Goal: Obtain resource: Download file/media

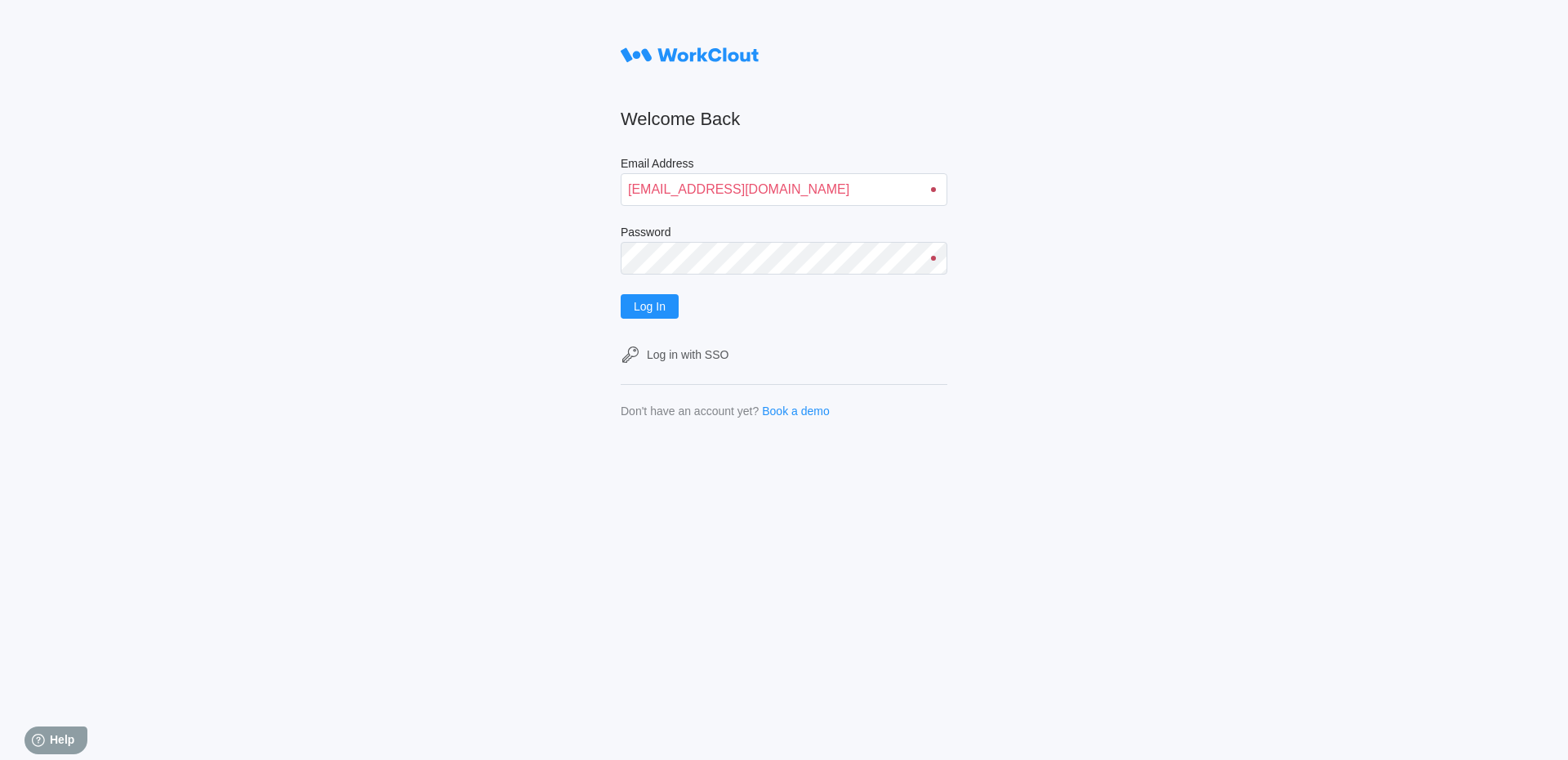
type input "[EMAIL_ADDRESS][DOMAIN_NAME]"
click at [621, 294] on button "Log In" at bounding box center [650, 307] width 58 height 25
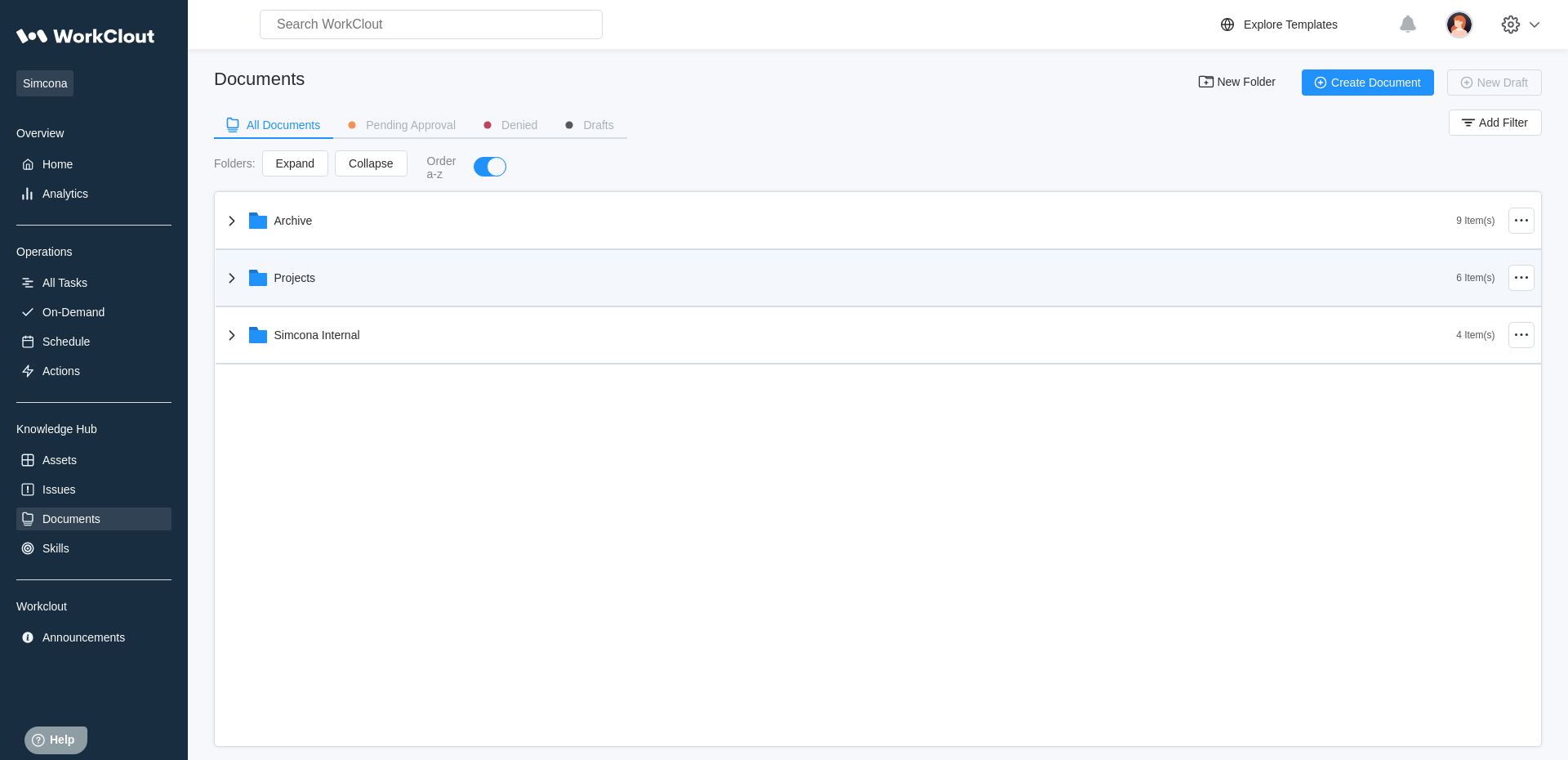
click at [355, 302] on div "Projects 6 Item(s)" at bounding box center [878, 279] width 1326 height 58
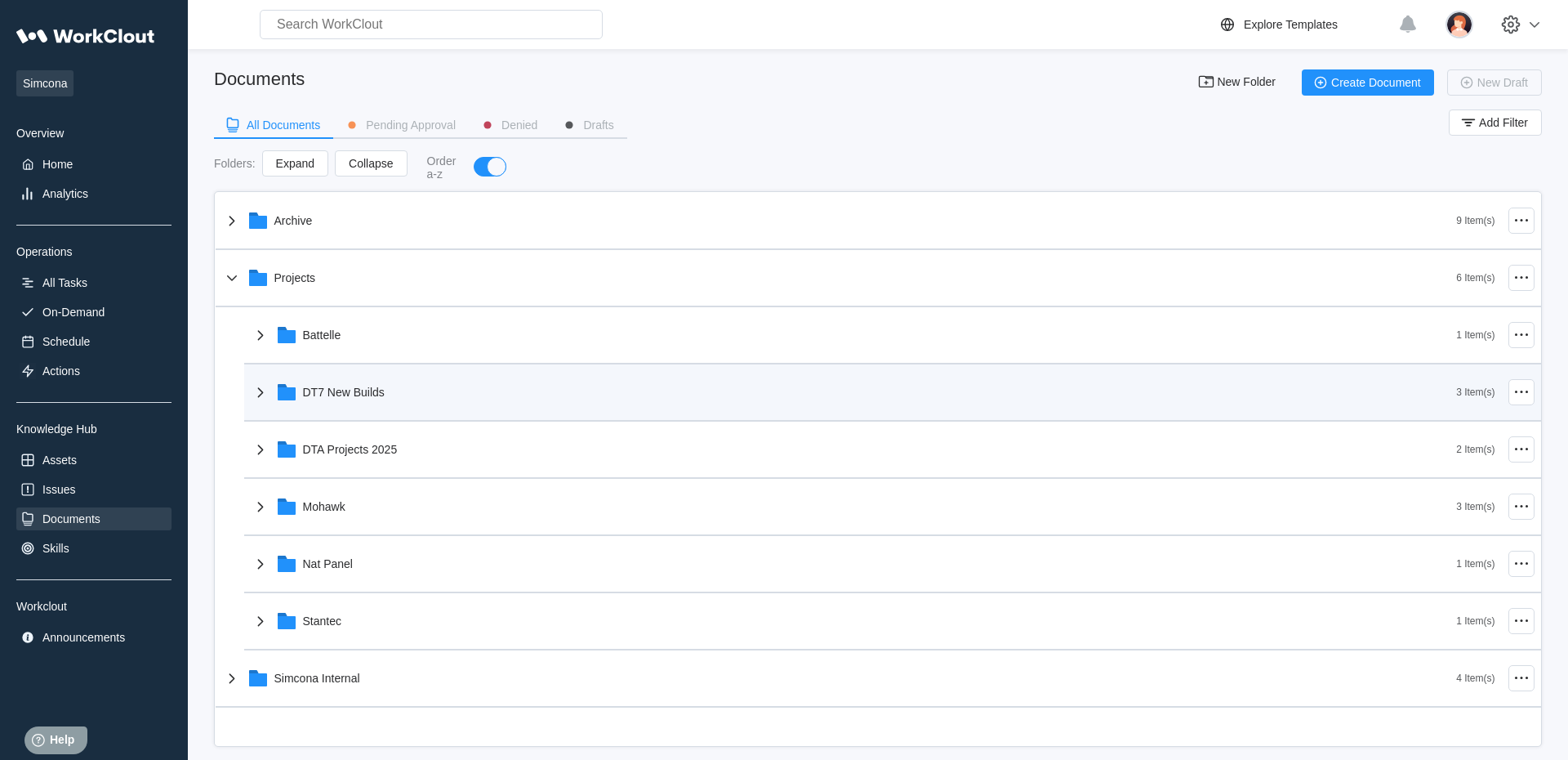
click at [376, 392] on div "DT7 New Builds" at bounding box center [343, 392] width 81 height 13
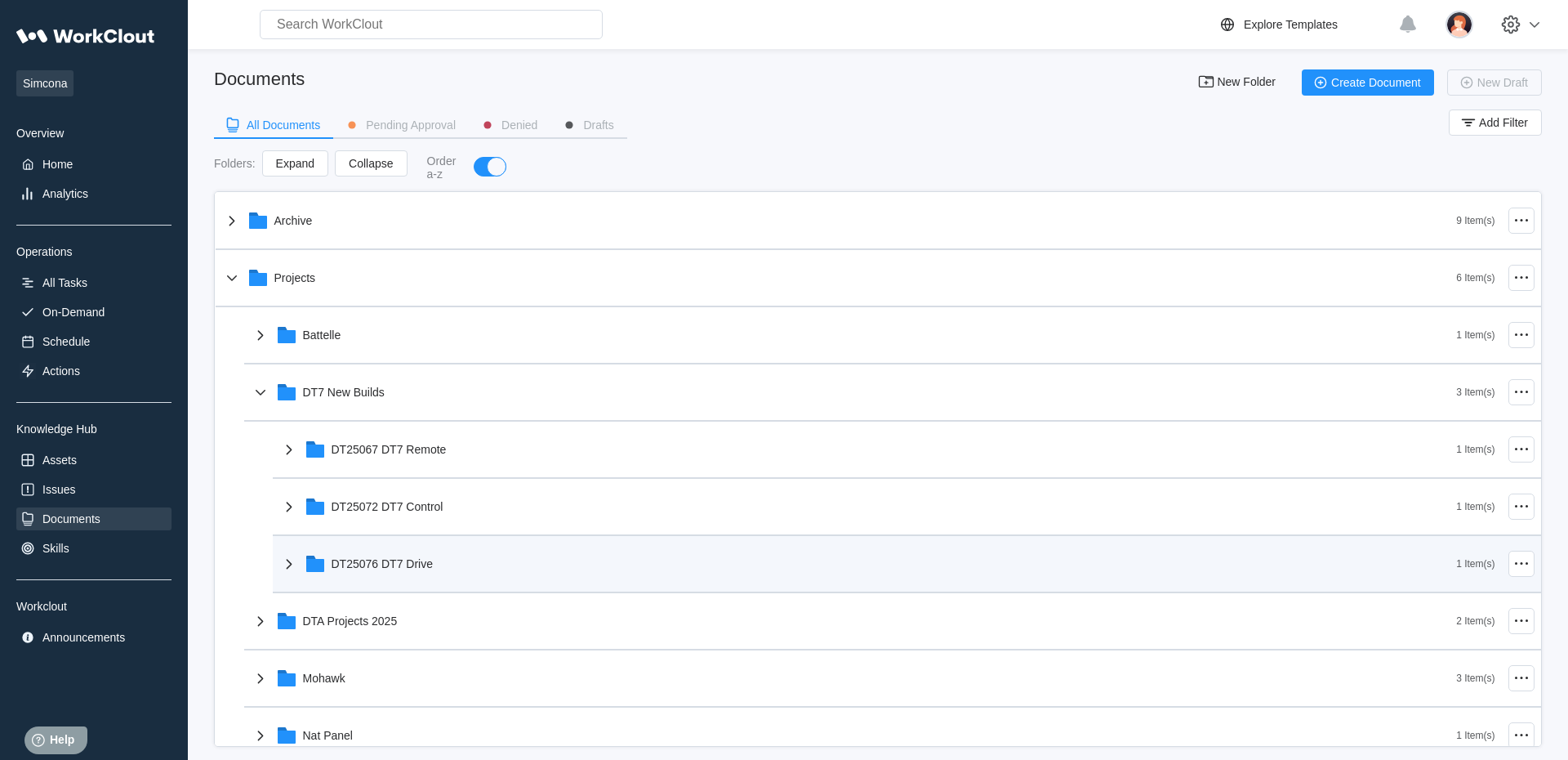
click at [404, 558] on div "DT25076 DT7 Drive" at bounding box center [867, 564] width 1178 height 42
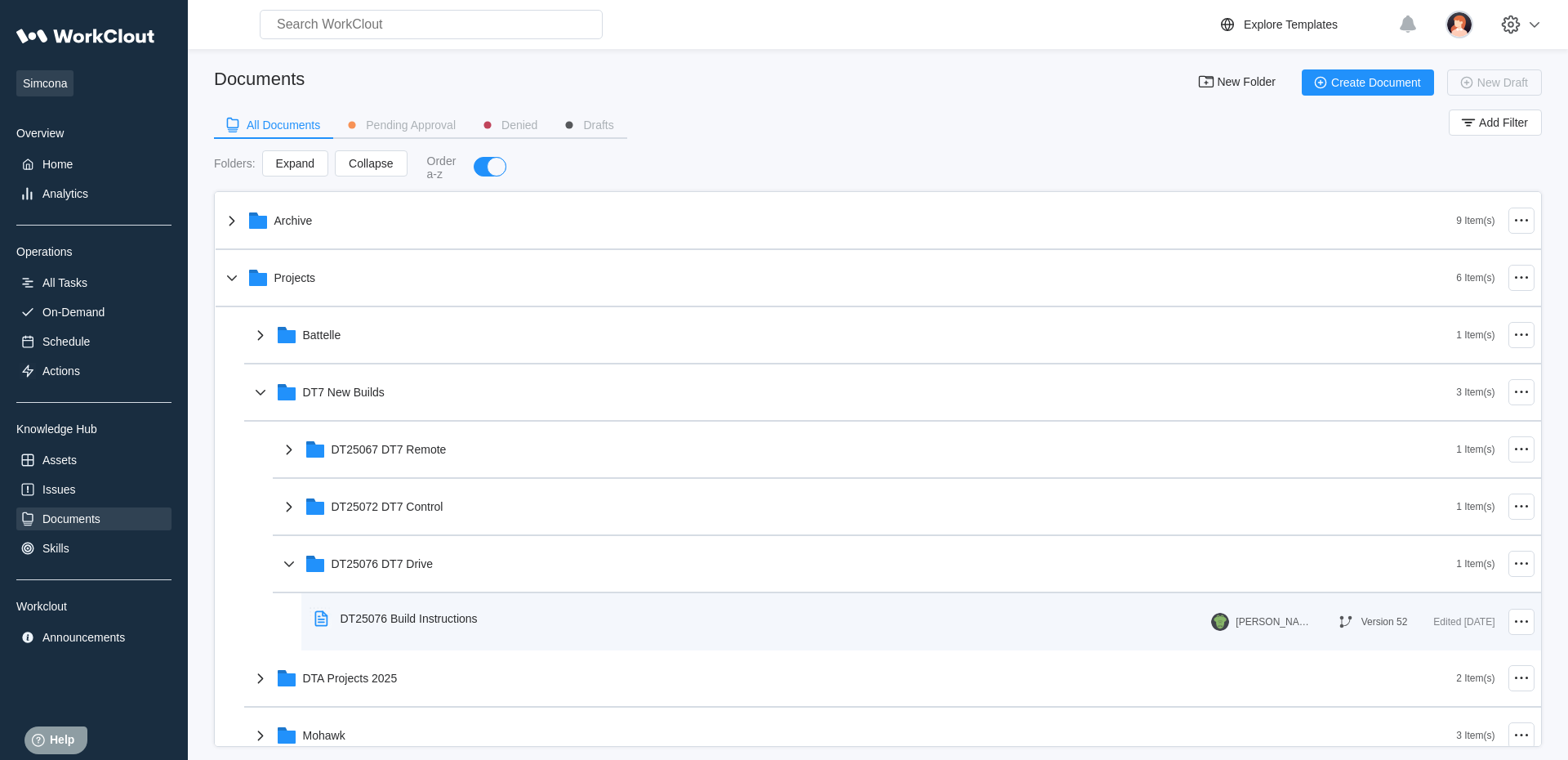
click at [421, 616] on div "DT25076 Build Instructions" at bounding box center [408, 618] width 137 height 13
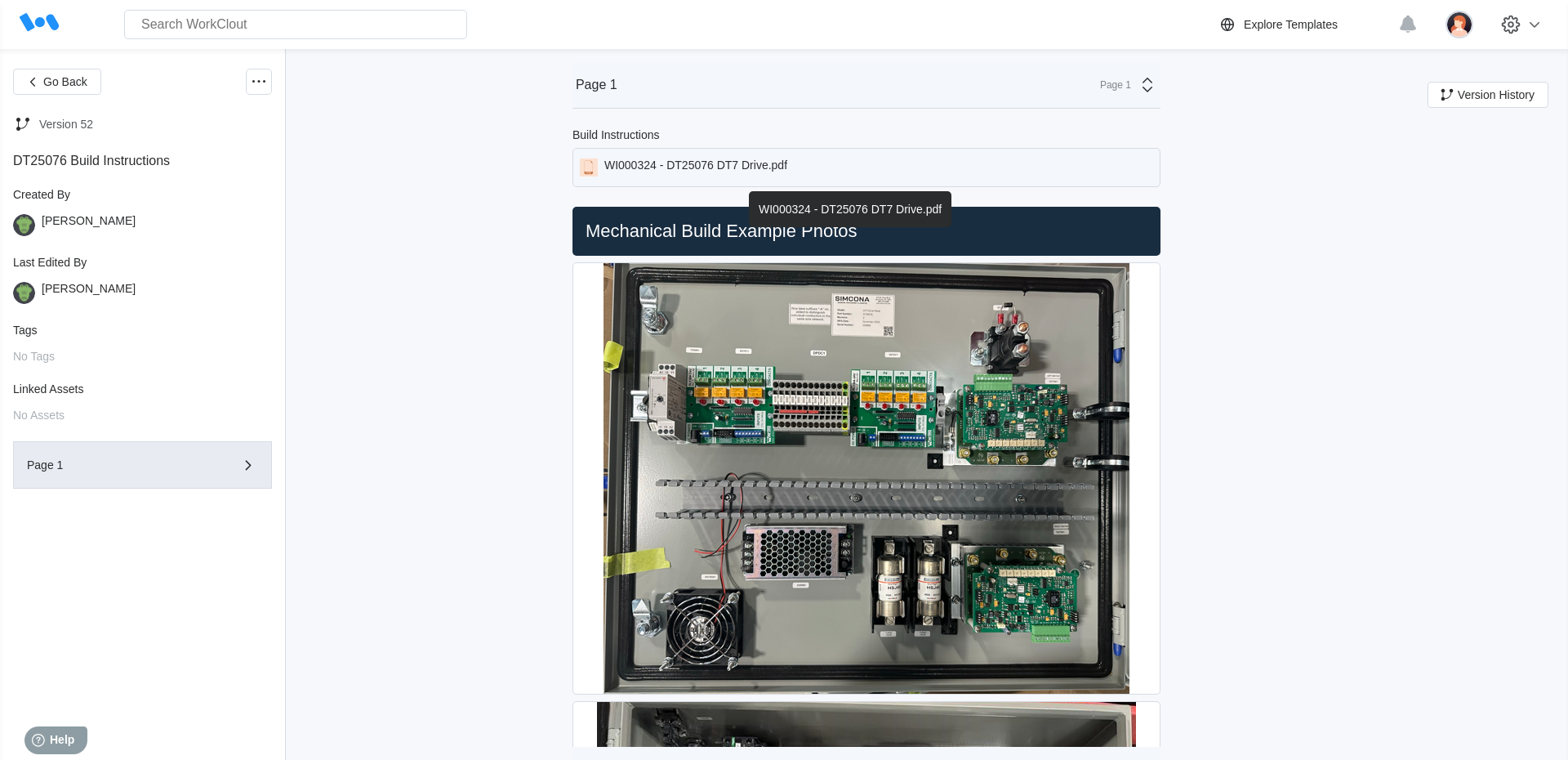
click at [710, 164] on div "WI000324 - DT25076 DT7 Drive.pdf" at bounding box center [696, 167] width 183 height 18
